Goal: Find specific fact: Find specific fact

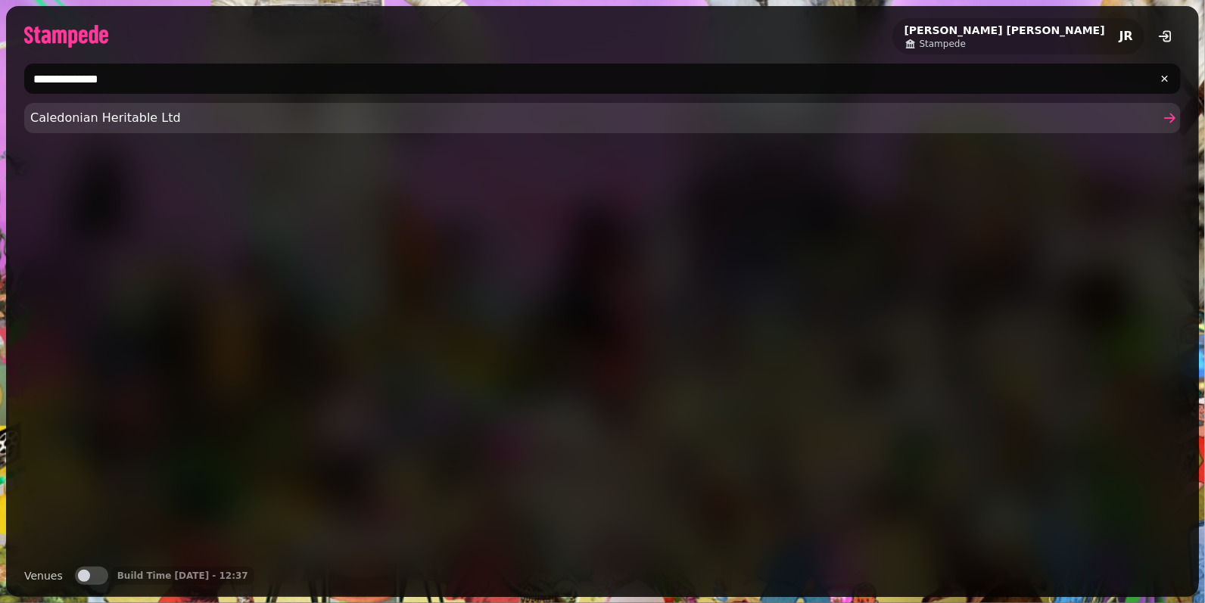
type input "**********"
click at [119, 120] on span "Caledonian Heritable Ltd" at bounding box center [594, 118] width 1129 height 18
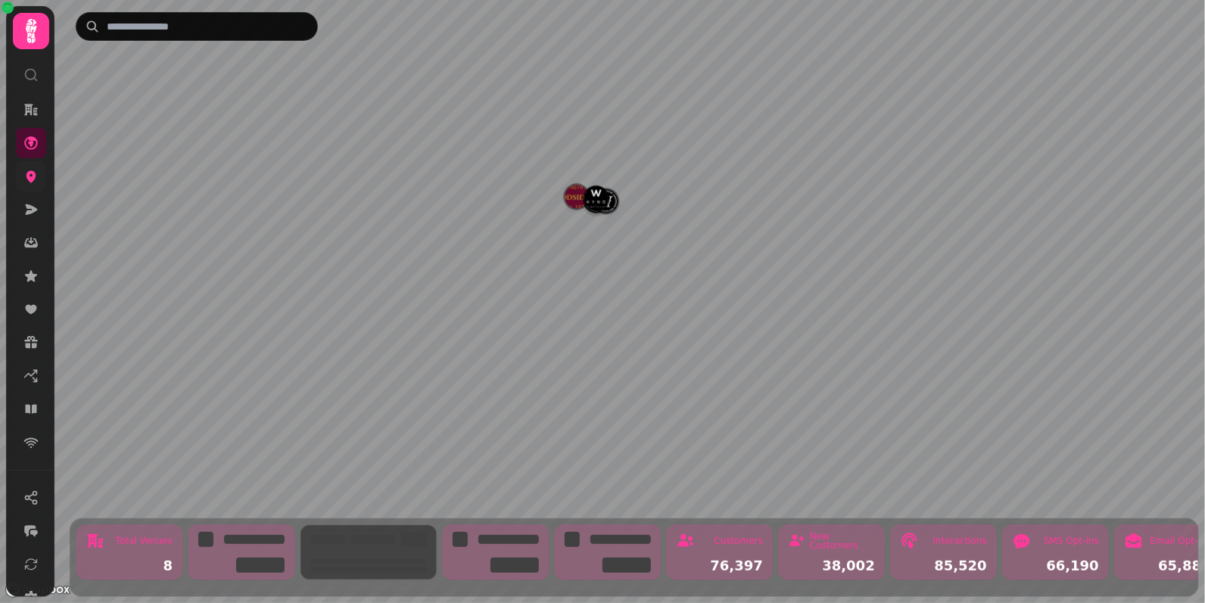
click at [38, 184] on link at bounding box center [31, 176] width 30 height 30
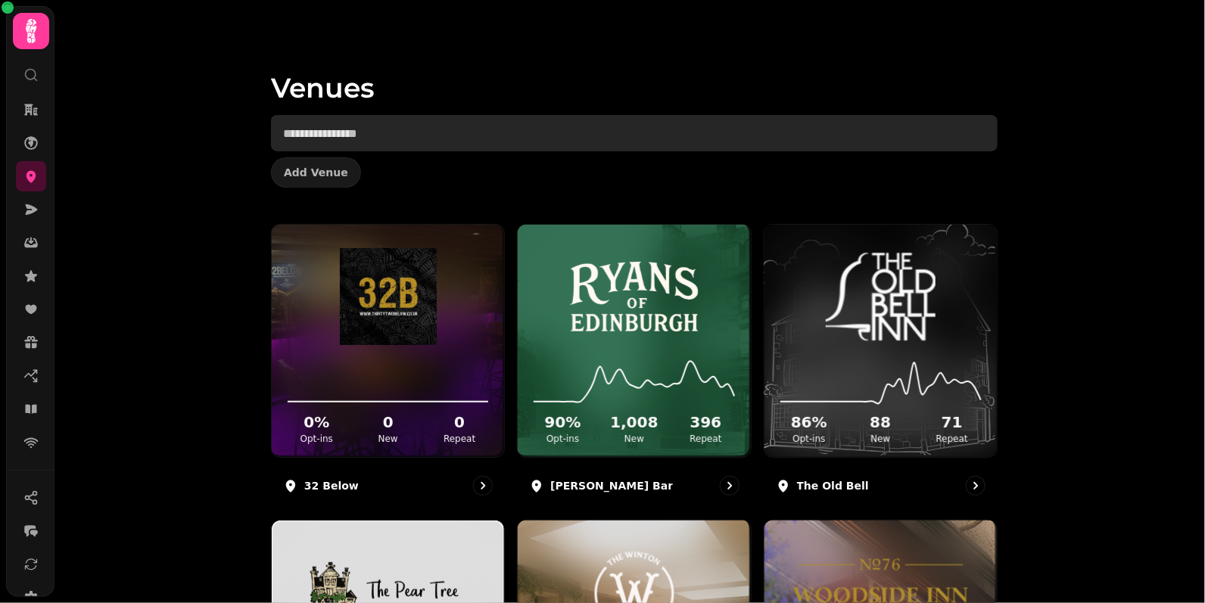
click at [666, 142] on input "text" at bounding box center [634, 133] width 727 height 36
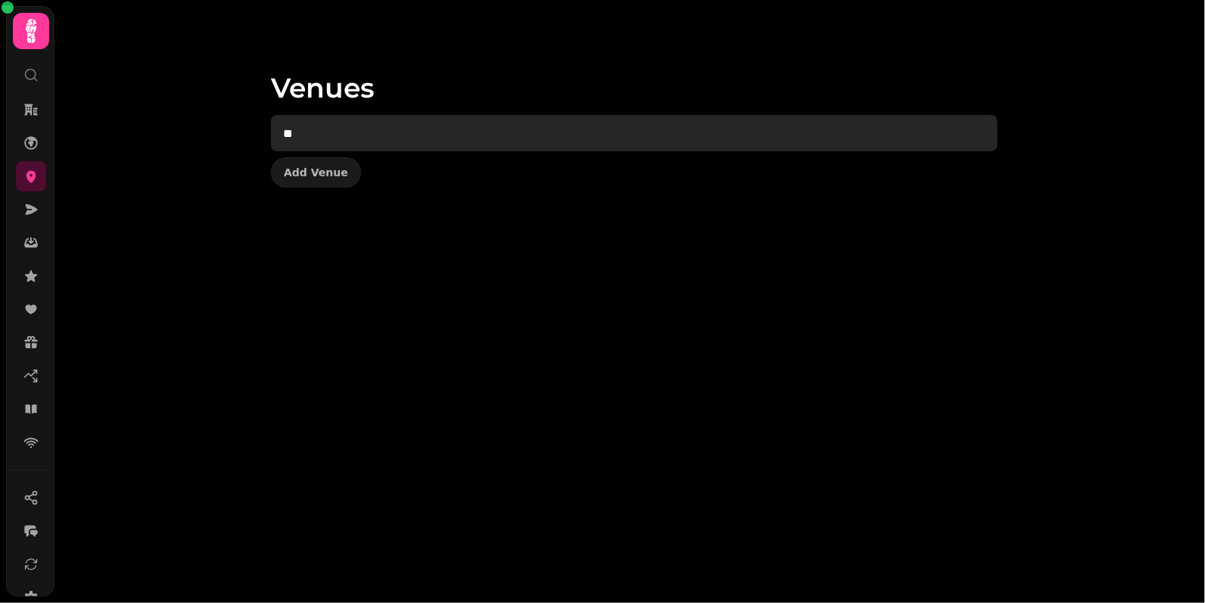
type input "*"
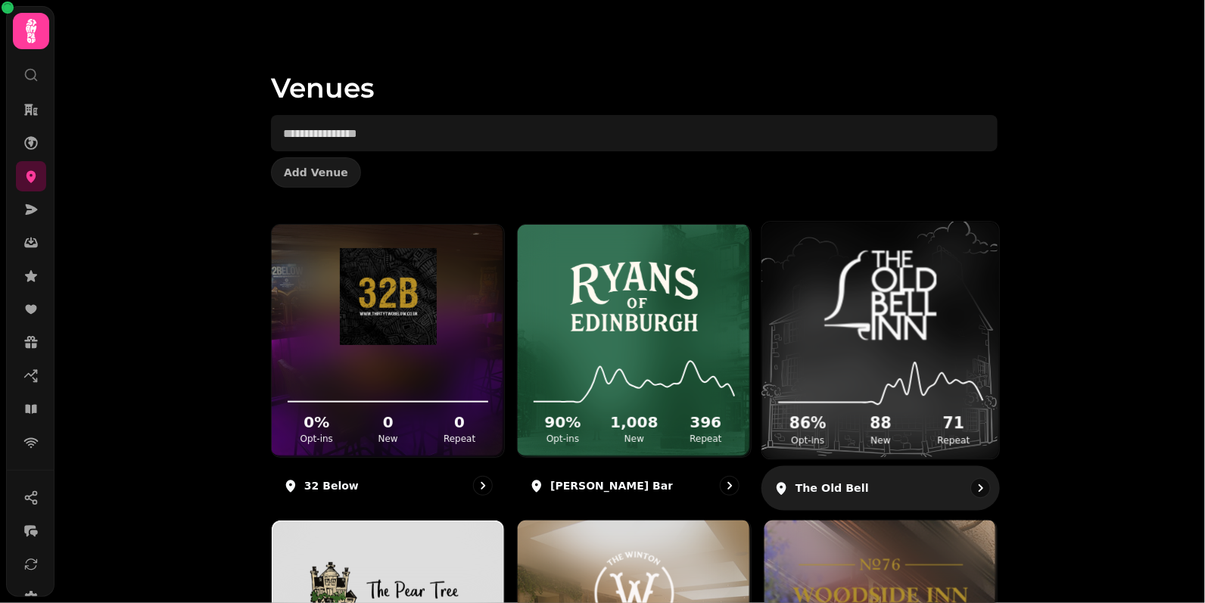
click at [961, 400] on icon at bounding box center [880, 381] width 213 height 49
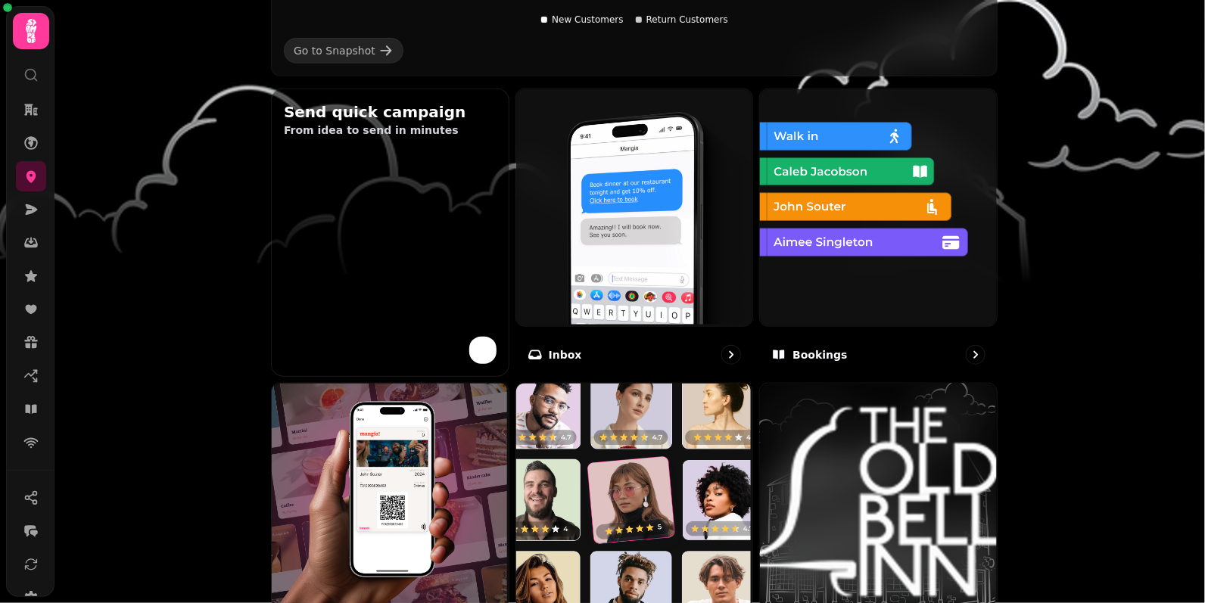
scroll to position [872, 0]
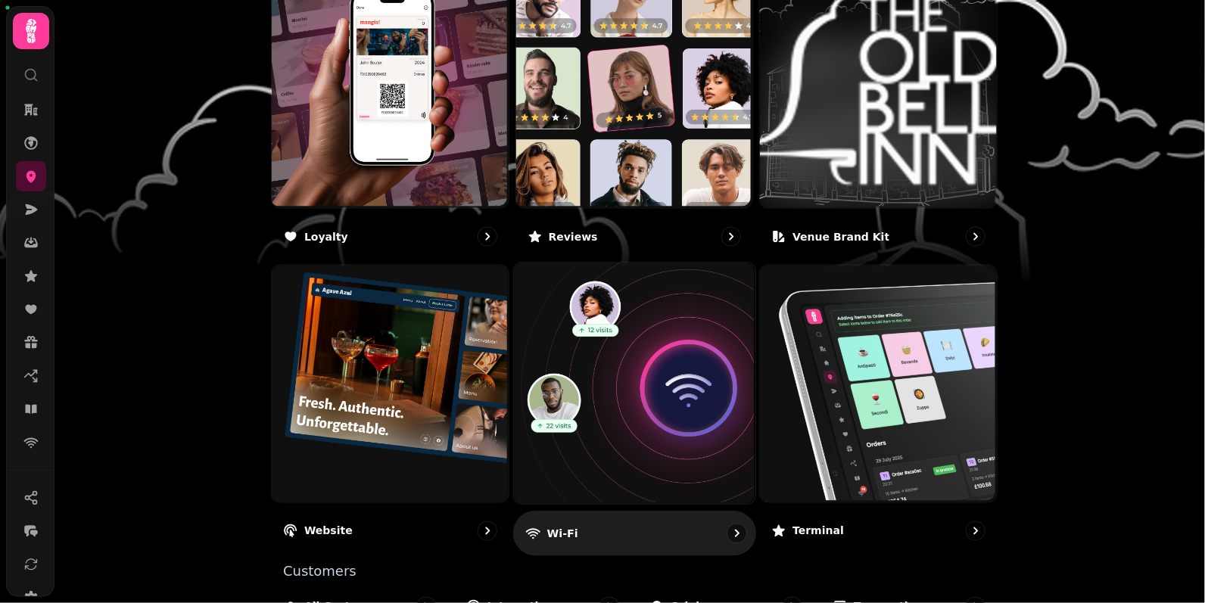
click at [681, 423] on img at bounding box center [632, 382] width 241 height 241
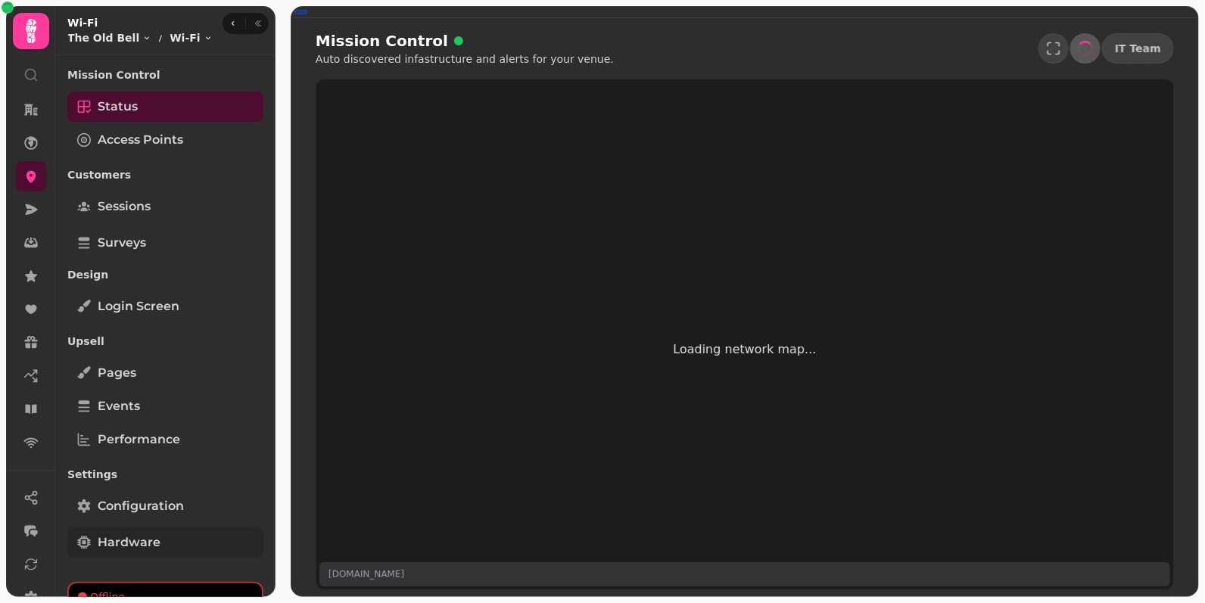
scroll to position [38, 0]
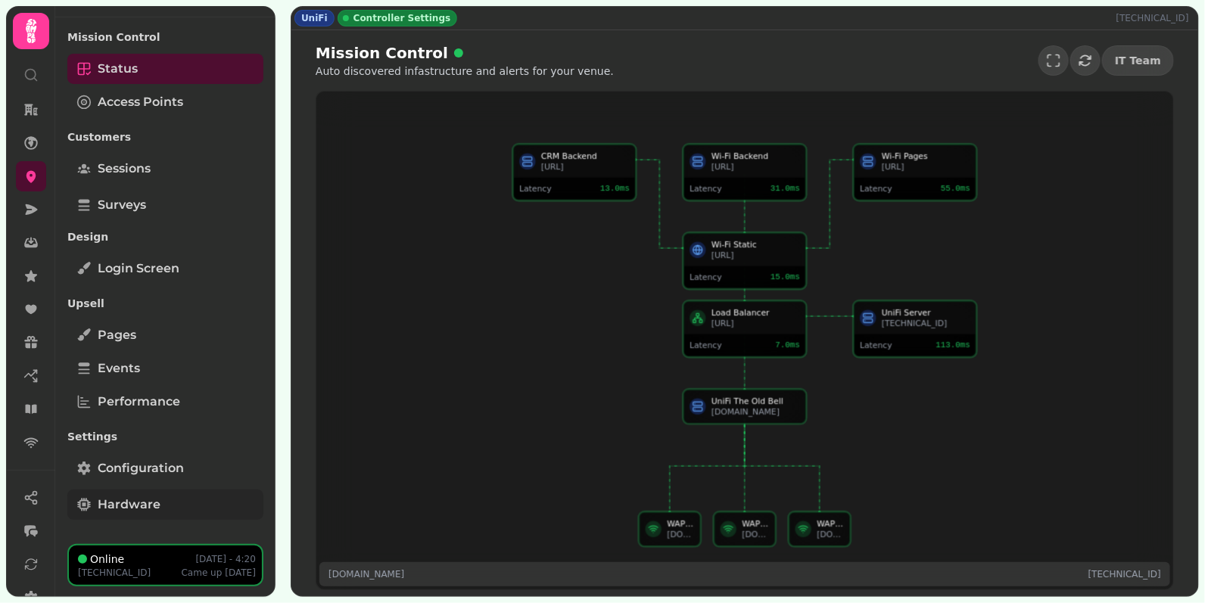
click at [158, 506] on span "Hardware" at bounding box center [129, 505] width 63 height 18
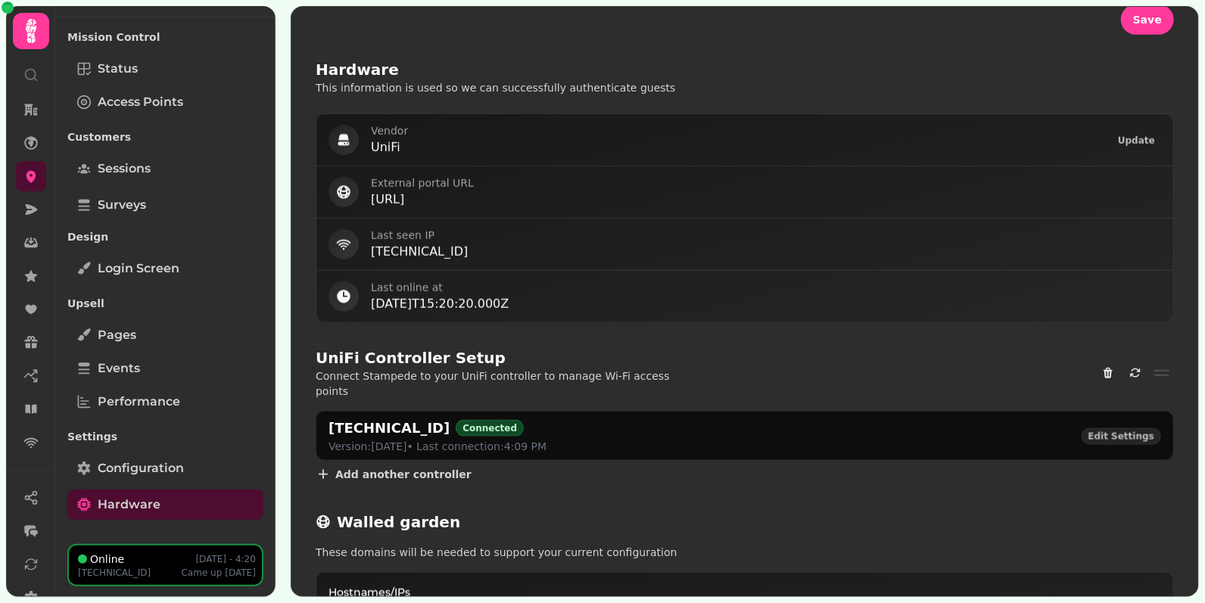
scroll to position [689, 0]
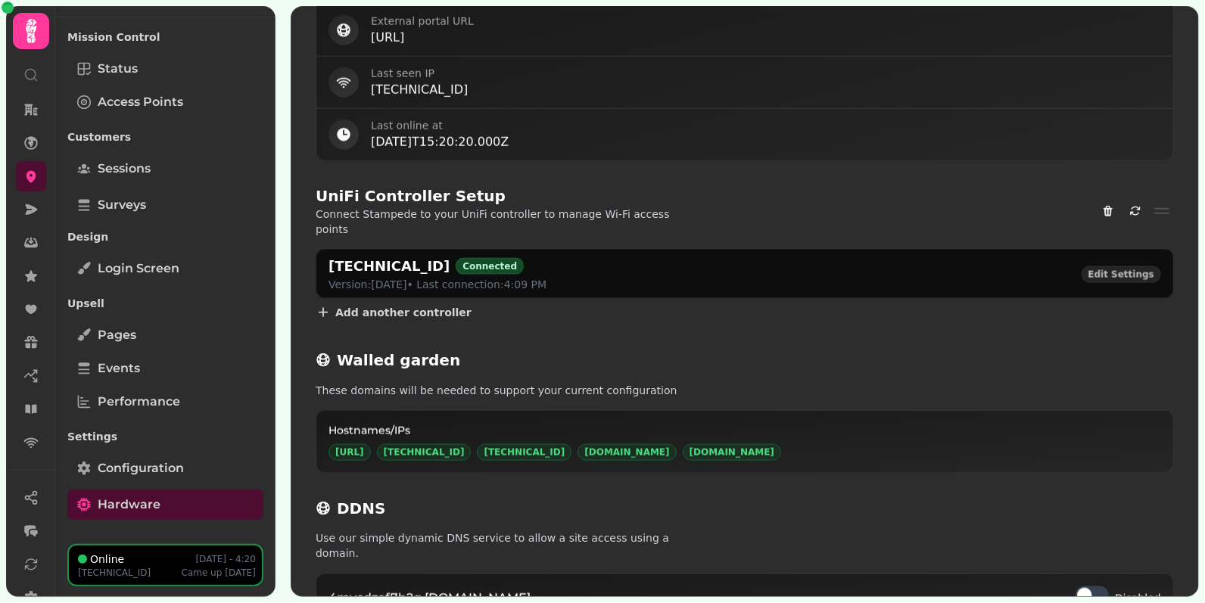
click at [390, 256] on h2 "[TECHNICAL_ID]" at bounding box center [389, 266] width 121 height 21
copy h2 "[TECHNICAL_ID]"
click at [447, 256] on h2 "[TECHNICAL_ID]" at bounding box center [389, 266] width 121 height 21
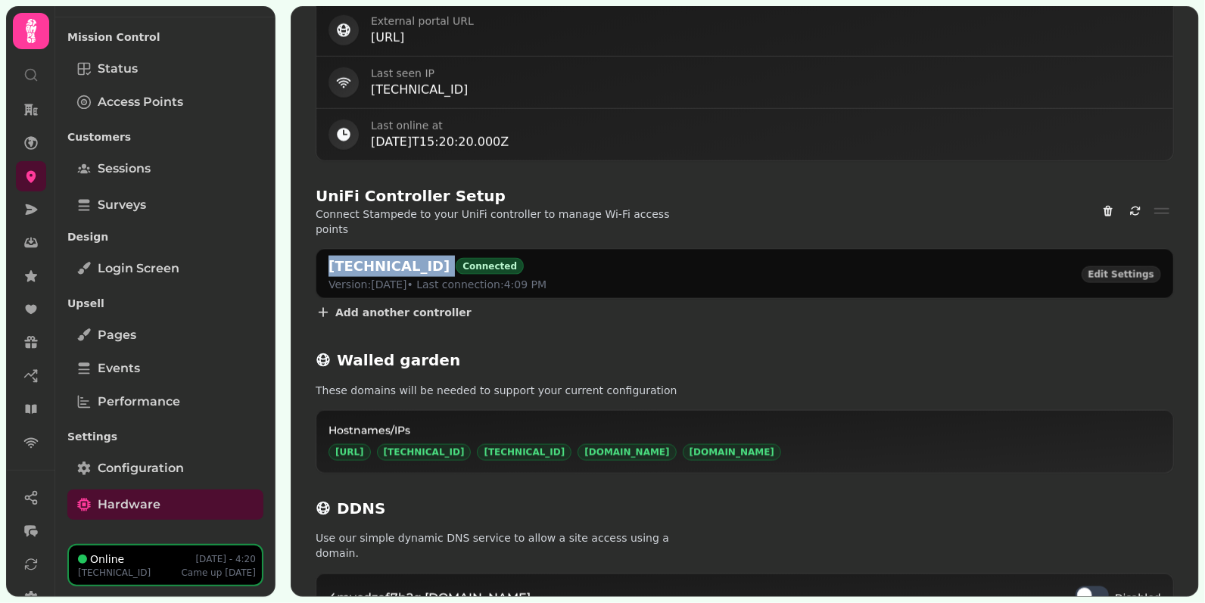
click at [447, 256] on h2 "[TECHNICAL_ID]" at bounding box center [389, 266] width 121 height 21
copy h2 "[TECHNICAL_ID]"
click at [35, 446] on link at bounding box center [31, 434] width 30 height 30
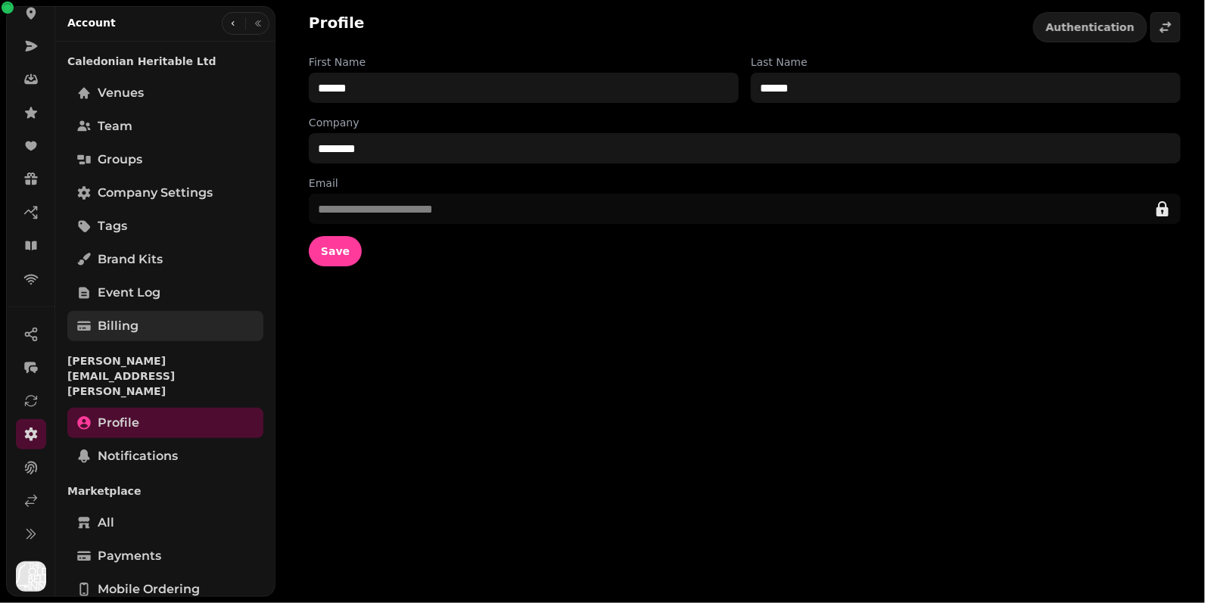
click at [111, 329] on span "Billing" at bounding box center [118, 326] width 41 height 18
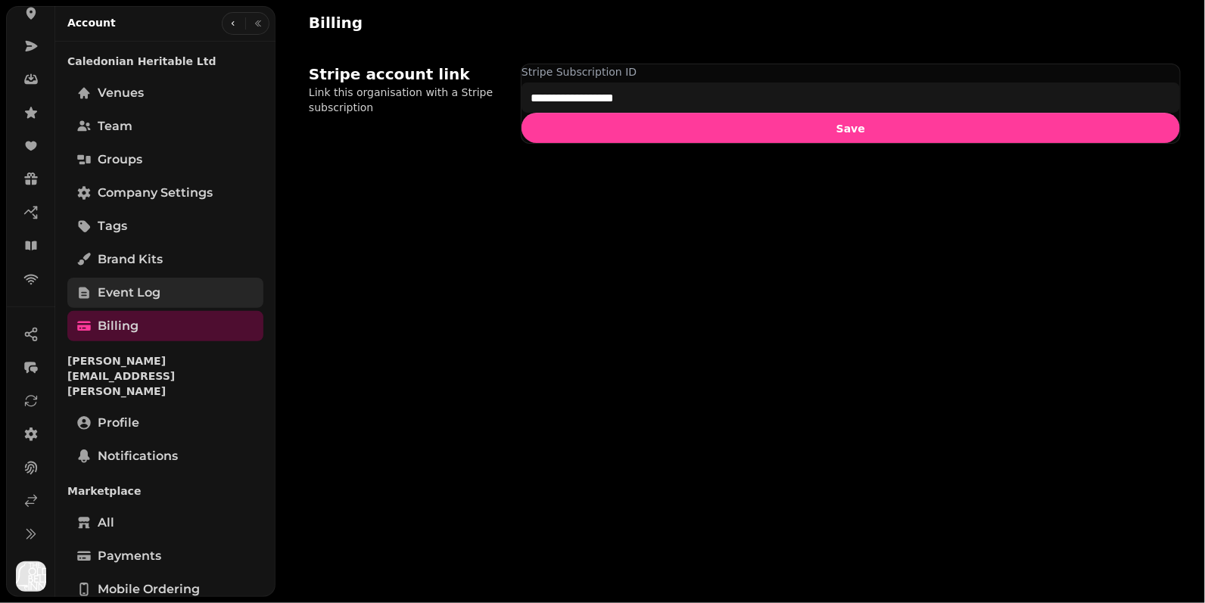
click at [157, 300] on span "Event log" at bounding box center [129, 293] width 63 height 18
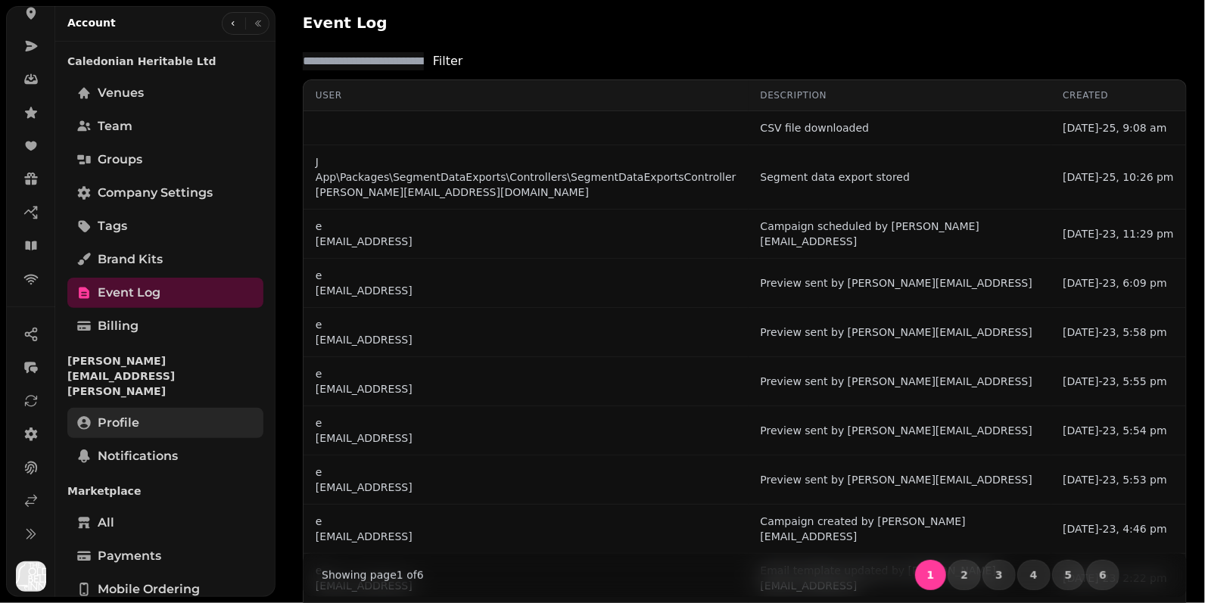
click at [151, 408] on link "Profile" at bounding box center [165, 423] width 196 height 30
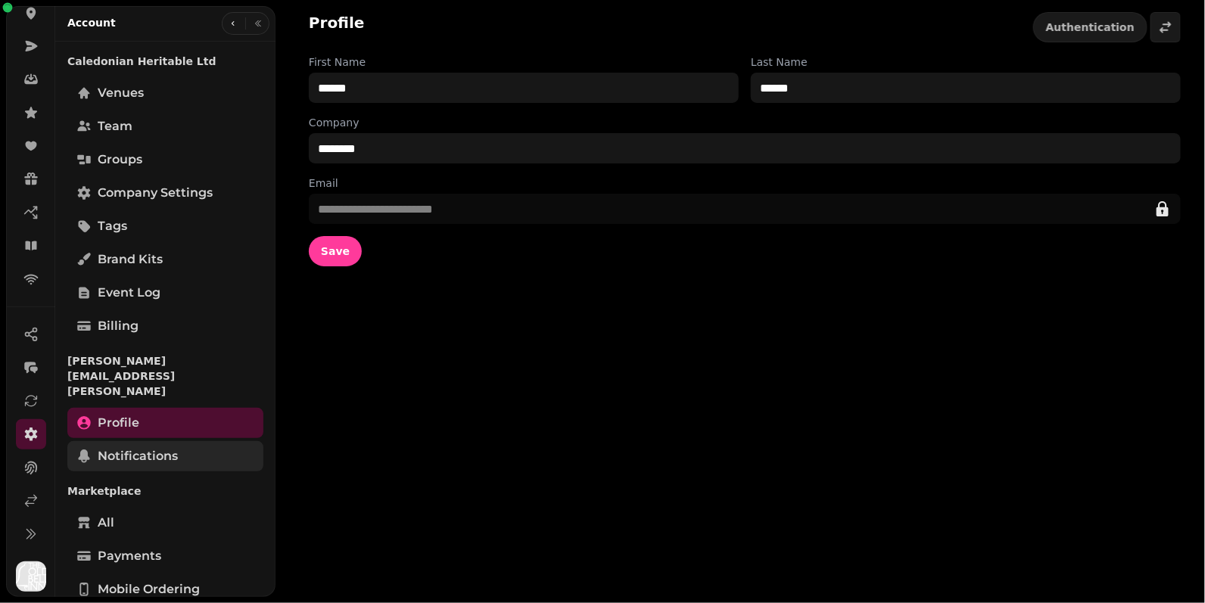
click at [157, 447] on span "Notifications" at bounding box center [138, 456] width 80 height 18
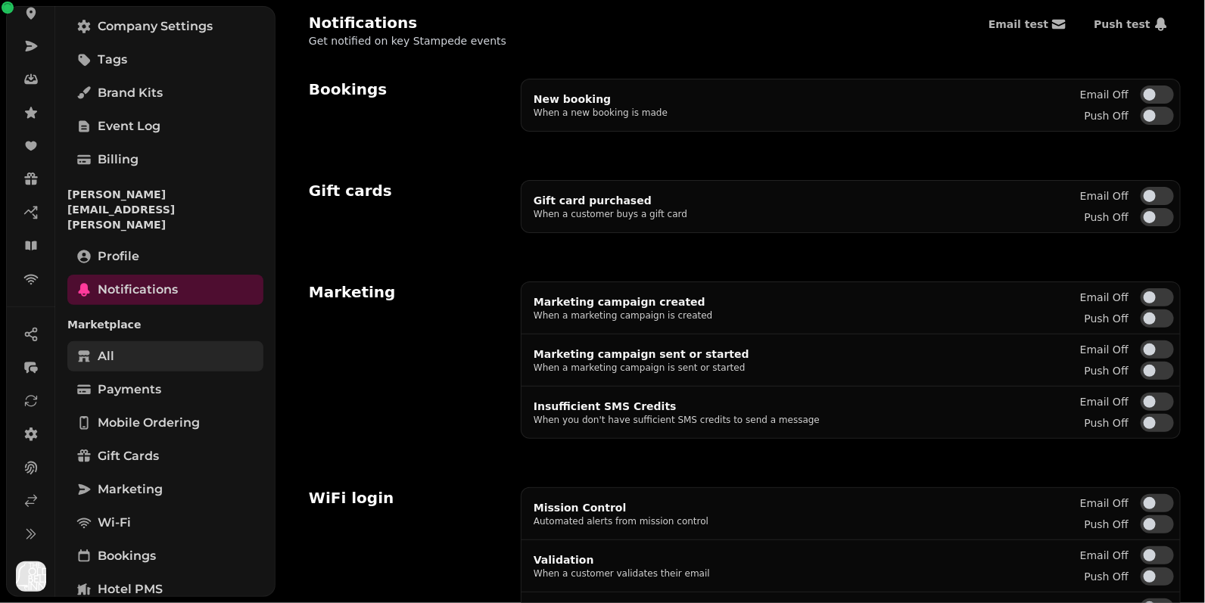
scroll to position [192, 0]
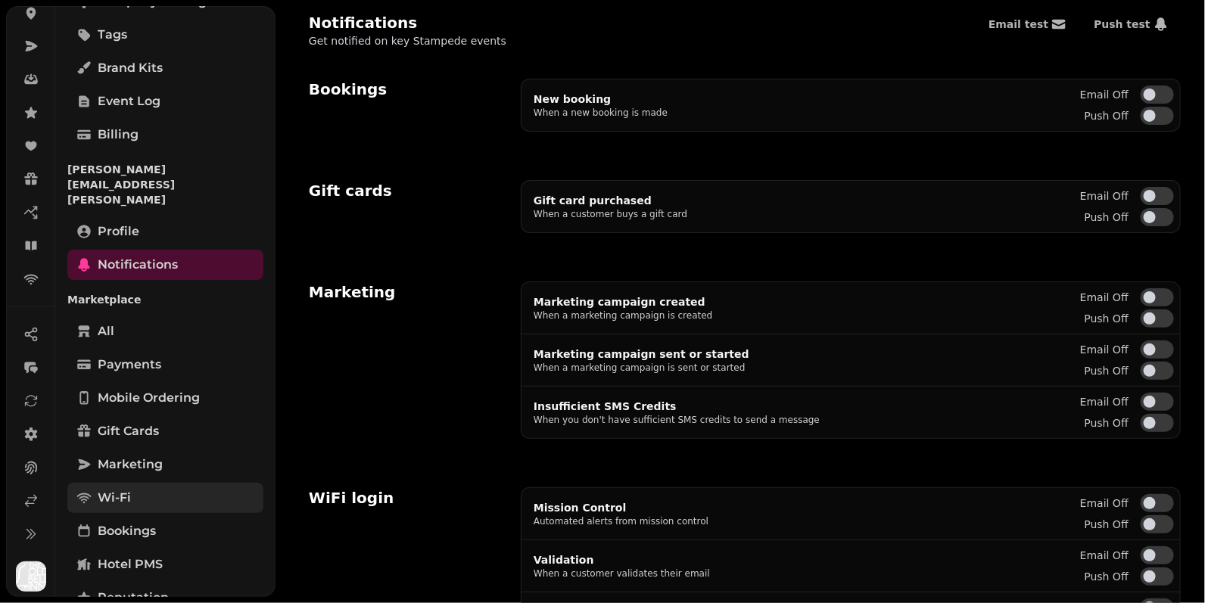
click at [136, 483] on link "Wi-Fi" at bounding box center [165, 498] width 196 height 30
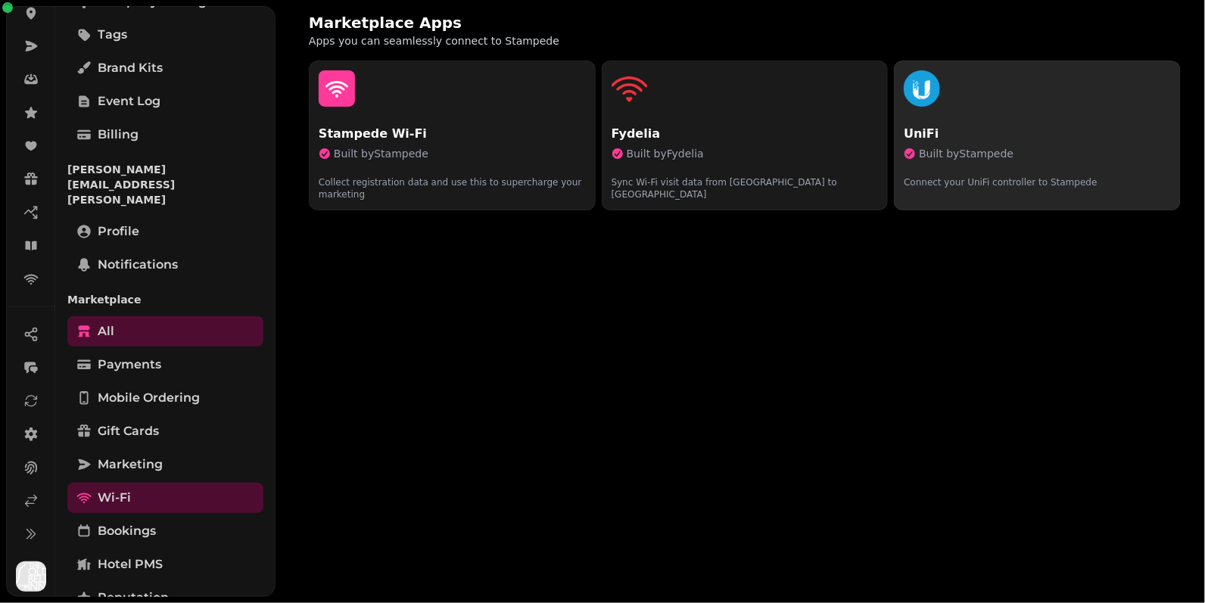
click at [1007, 104] on div "button" at bounding box center [1037, 88] width 267 height 36
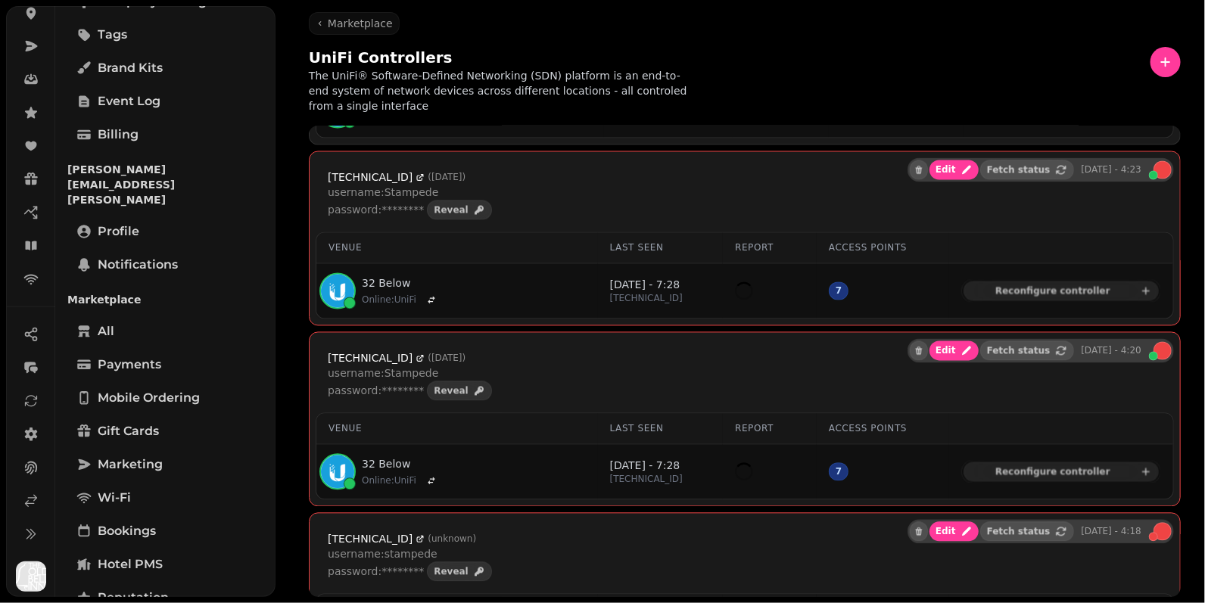
scroll to position [1227, 0]
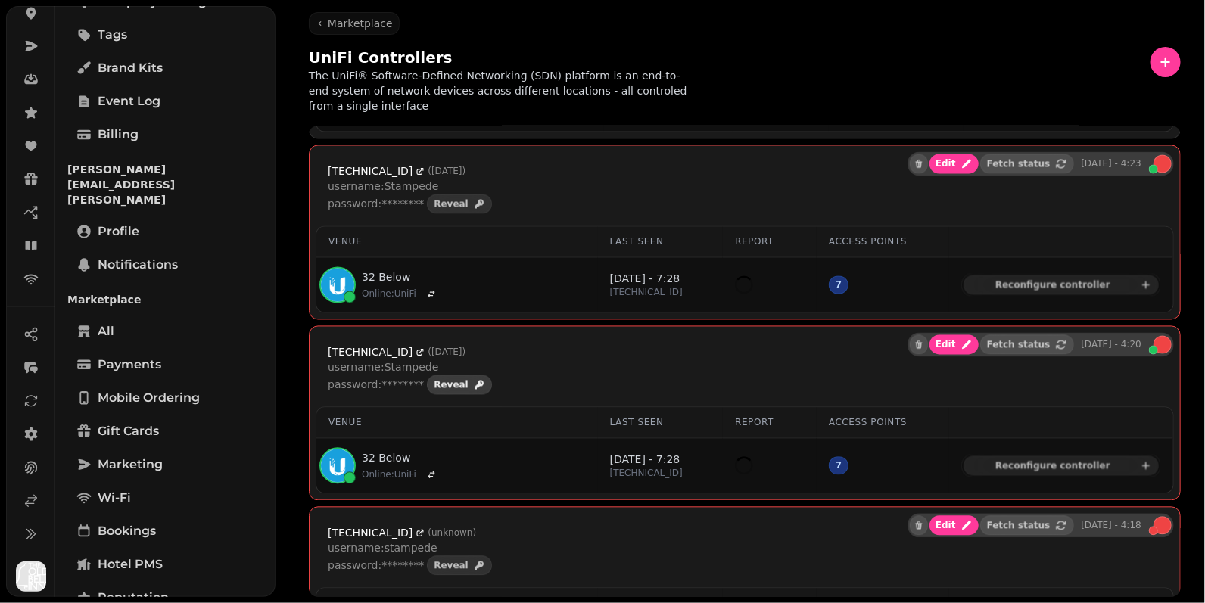
click at [475, 381] on icon "button" at bounding box center [479, 385] width 9 height 9
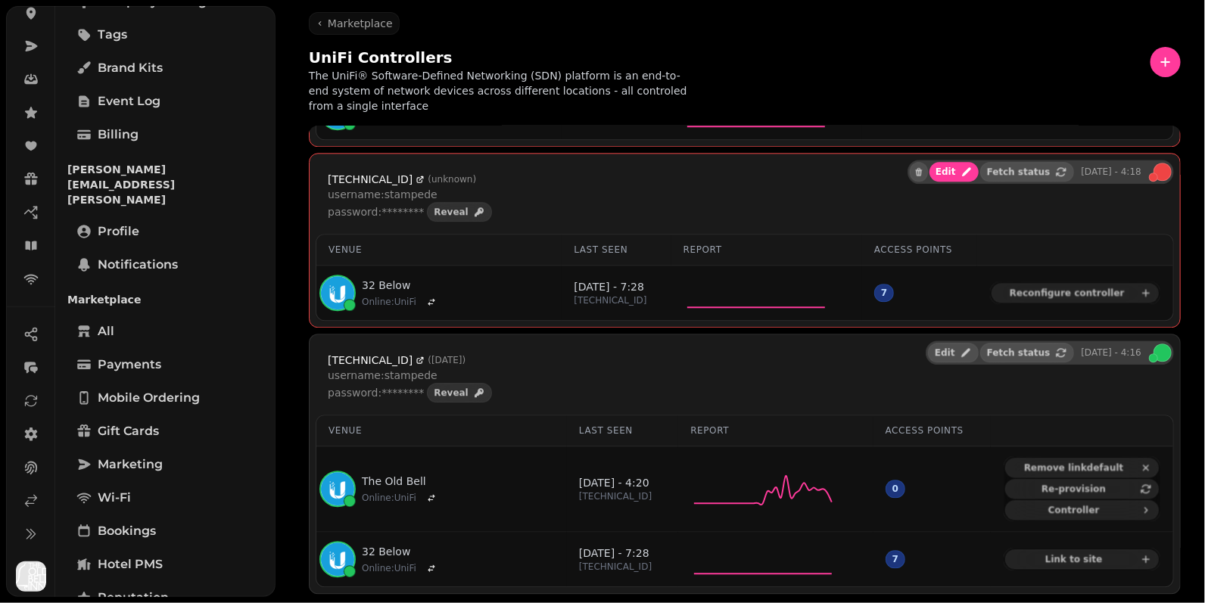
scroll to position [1589, 0]
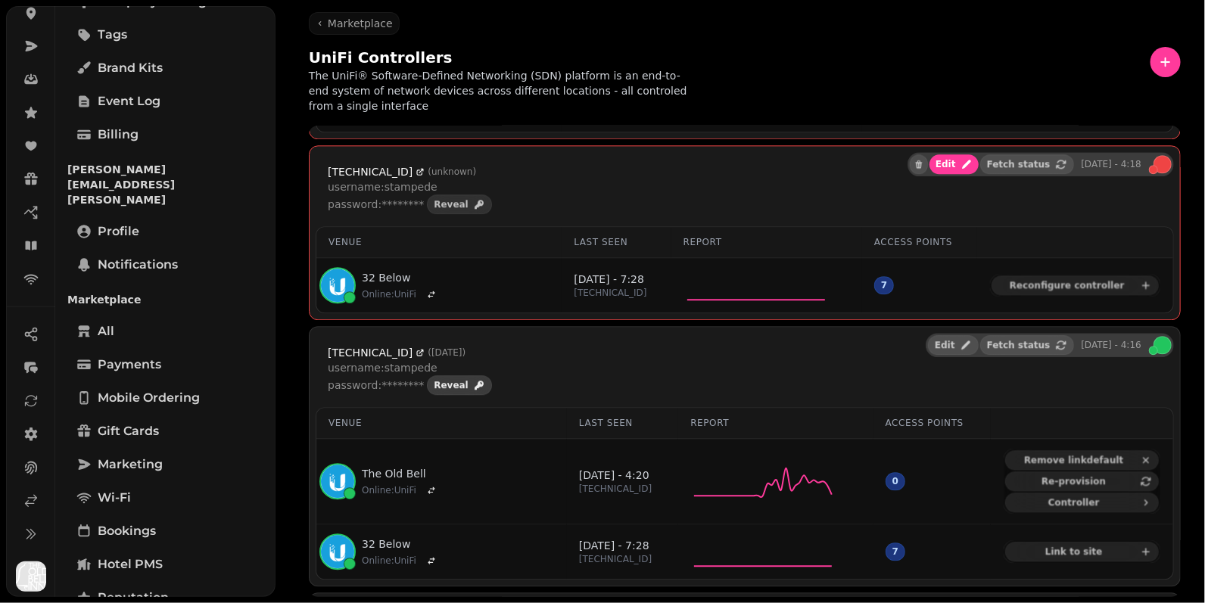
click at [473, 379] on icon "button" at bounding box center [479, 385] width 12 height 12
drag, startPoint x: 500, startPoint y: 360, endPoint x: 382, endPoint y: 354, distance: 119.0
click at [382, 378] on p "password: PurpleTransfer239682!!$" at bounding box center [420, 385] width 185 height 15
copy p "PurpleTransfer239682!!$"
